Goal: Transaction & Acquisition: Purchase product/service

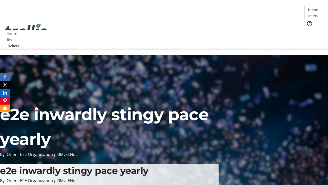
click at [309, 30] on span "Tickets" at bounding box center [315, 32] width 12 height 5
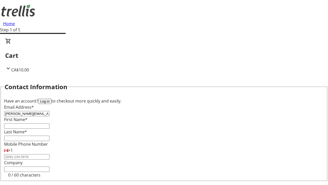
type input "[PERSON_NAME][EMAIL_ADDRESS][DOMAIN_NAME]"
type input "[PERSON_NAME]"
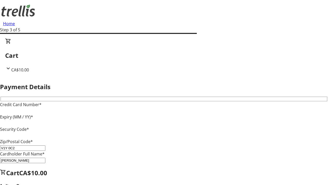
type input "V1Y 0C2"
